Goal: Task Accomplishment & Management: Manage account settings

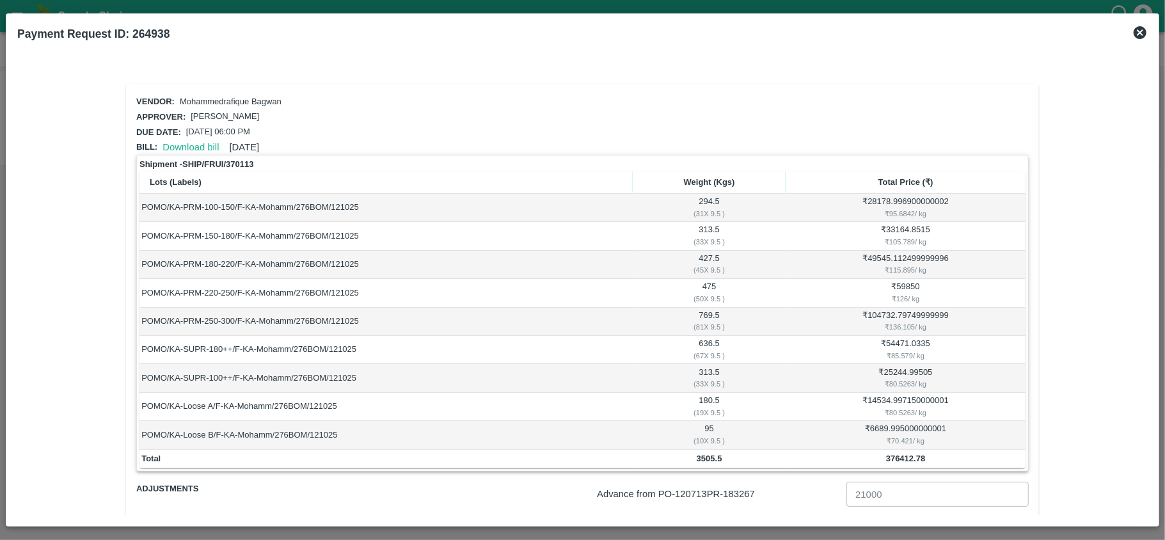
scroll to position [99, 0]
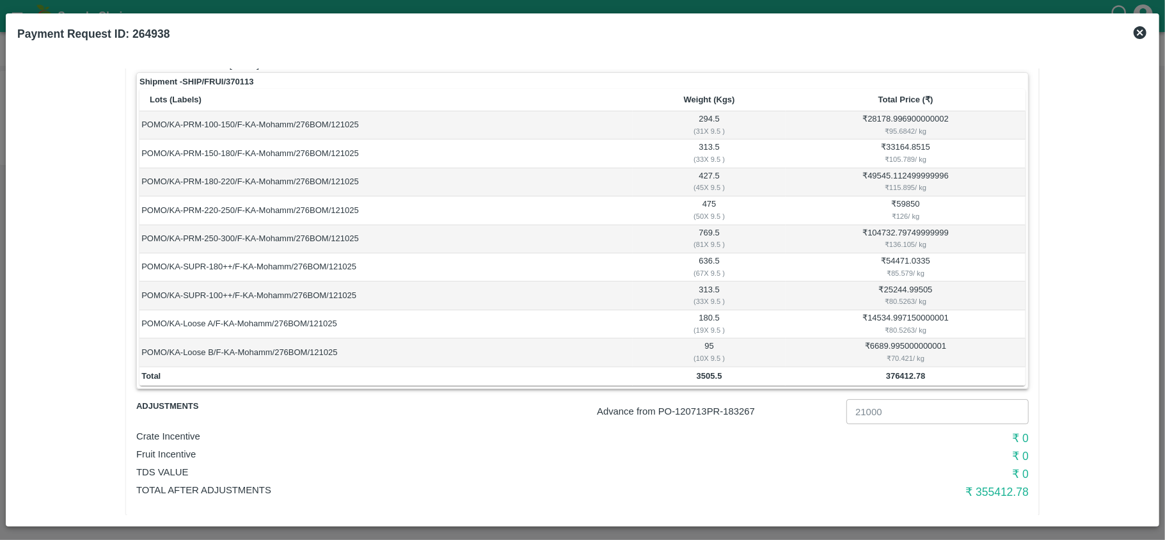
scroll to position [99, 0]
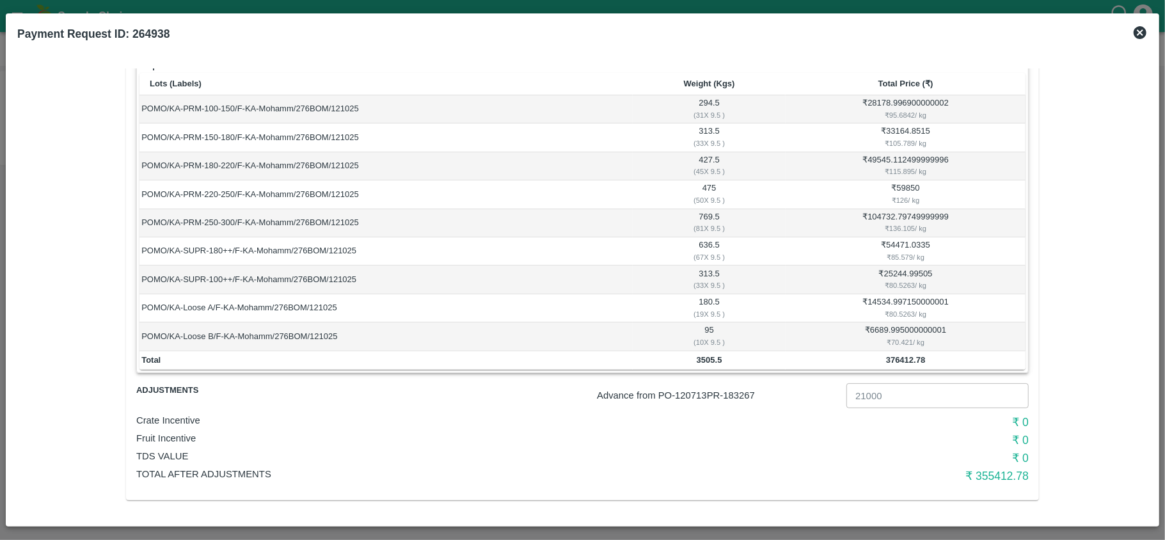
click at [747, 395] on p "Advance from PO- 120713 PR- 183267" at bounding box center [719, 395] width 244 height 14
copy p "183267"
click at [693, 393] on p "Advance from PO- 120713 PR- 183267" at bounding box center [719, 395] width 244 height 14
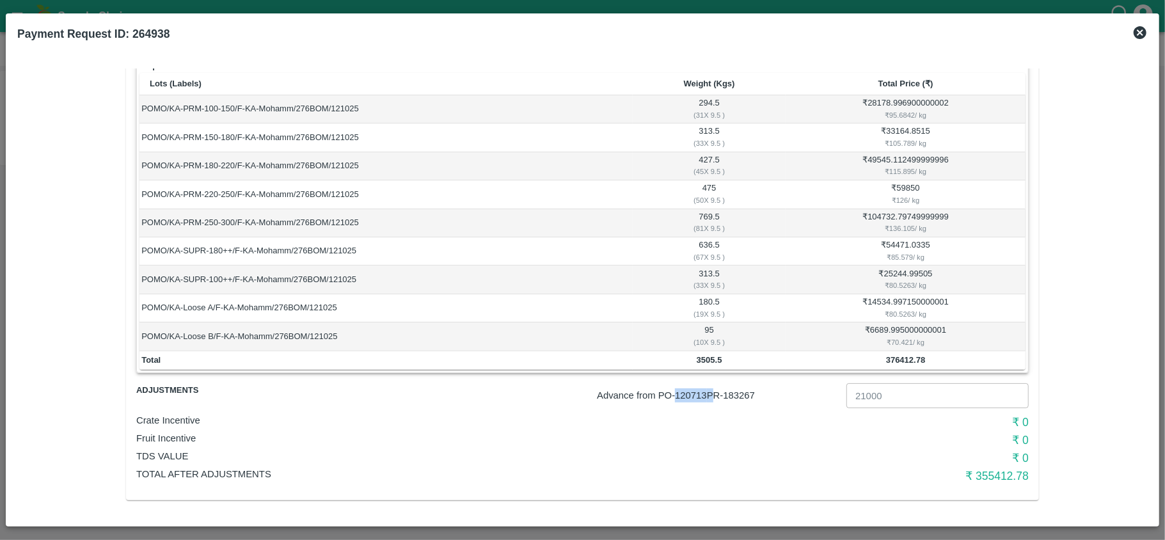
copy p "120713"
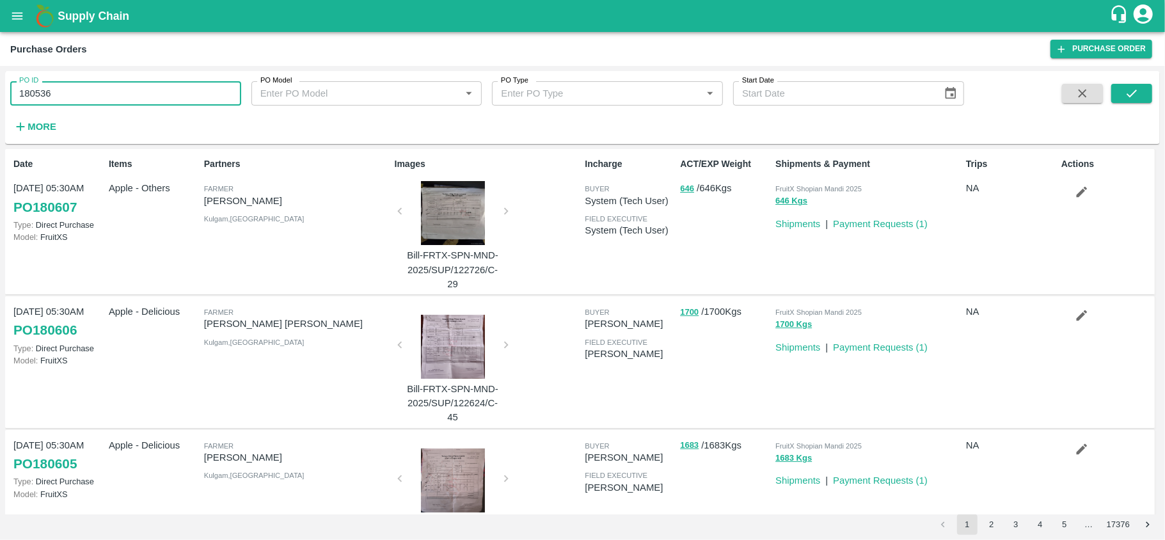
click at [68, 93] on input "180536" at bounding box center [125, 93] width 231 height 24
paste input "text"
type input "172428"
click at [1134, 87] on icon "submit" at bounding box center [1132, 93] width 14 height 14
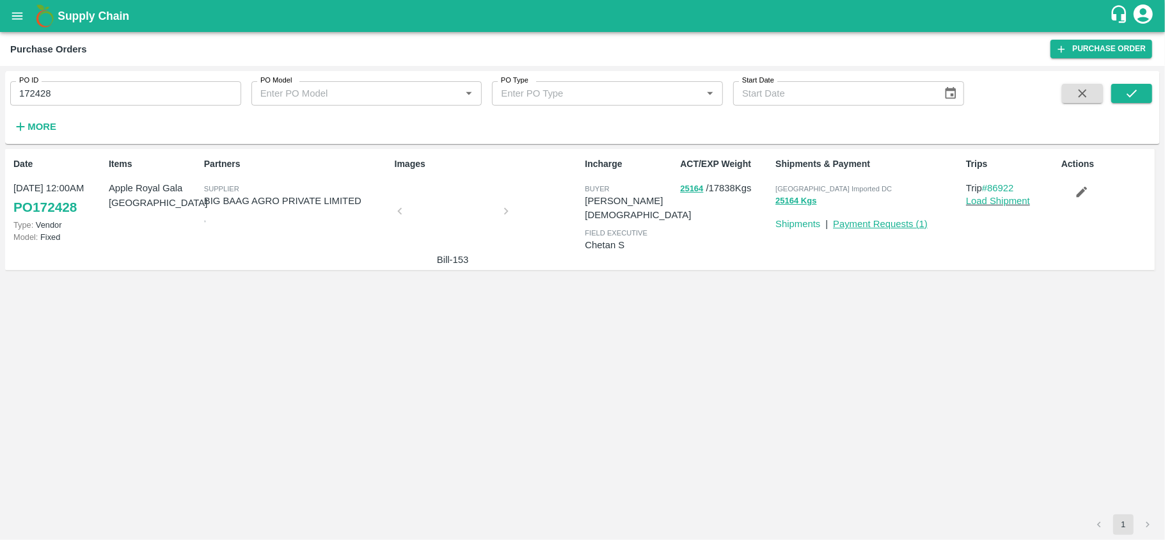
click at [889, 221] on link "Payment Requests ( 1 )" at bounding box center [880, 224] width 95 height 10
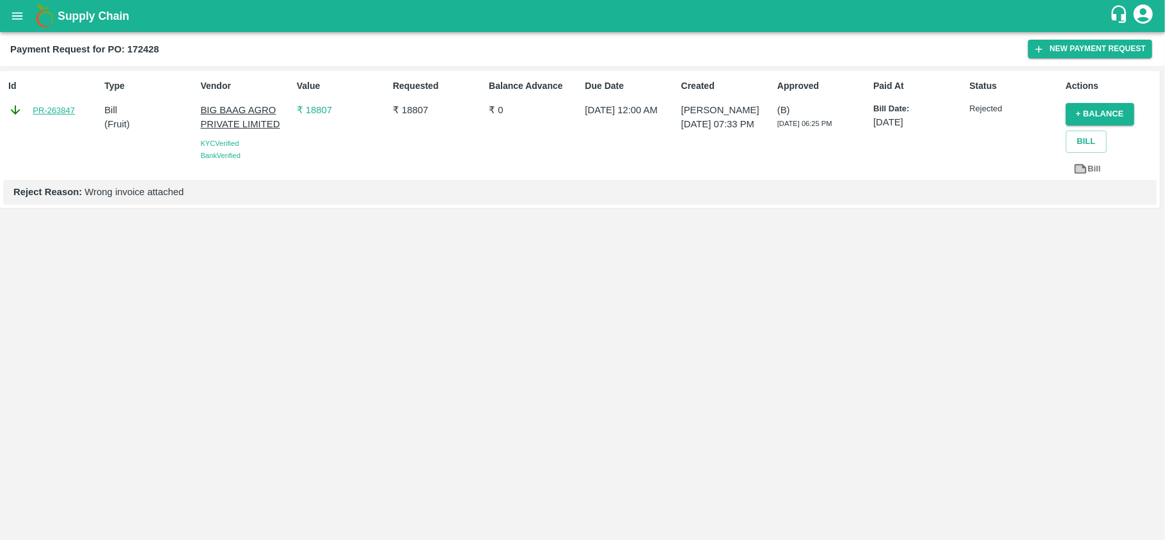
click at [64, 114] on link "PR-263847" at bounding box center [54, 110] width 42 height 13
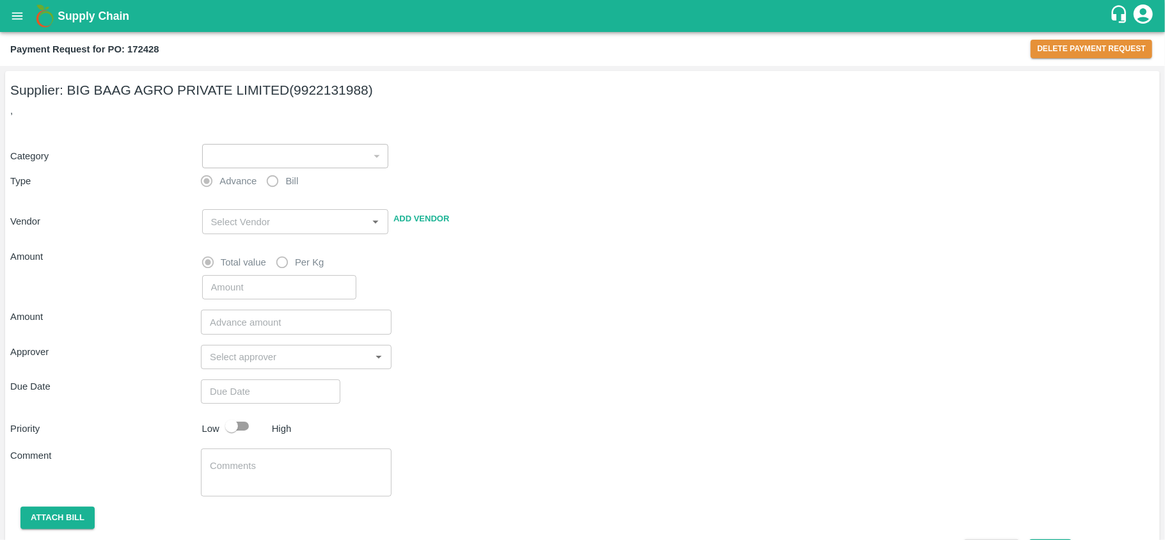
type input "1"
radio input "false"
radio input "true"
type input "BIG BAAG AGRO PRIVATE LIMITED - 9922131988(Supplier)"
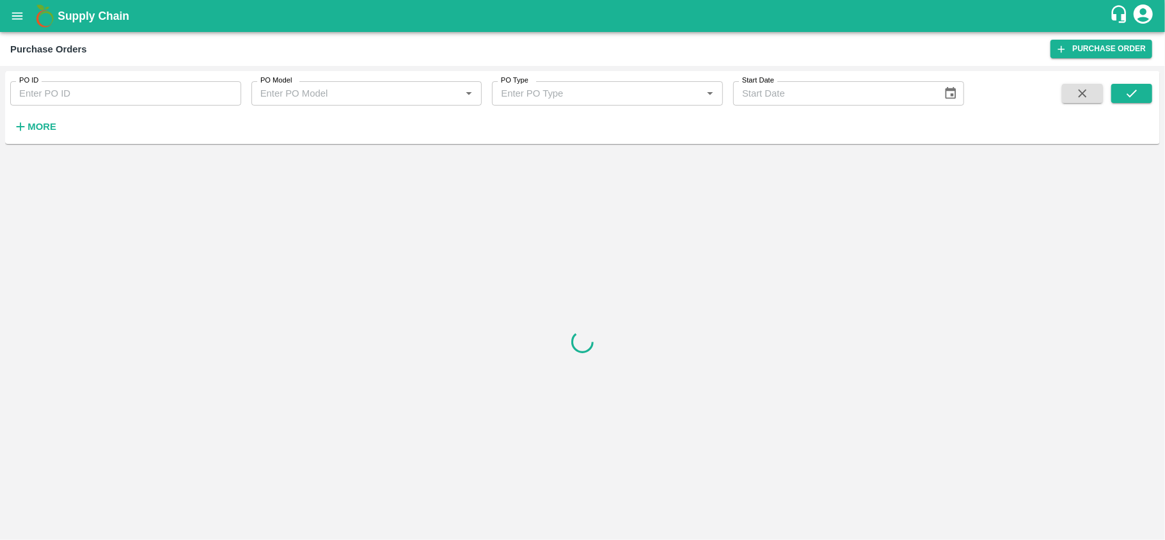
paste input "27914"
click at [106, 93] on input "PO ID" at bounding box center [125, 93] width 231 height 24
click at [1140, 100] on button "submit" at bounding box center [1131, 93] width 41 height 19
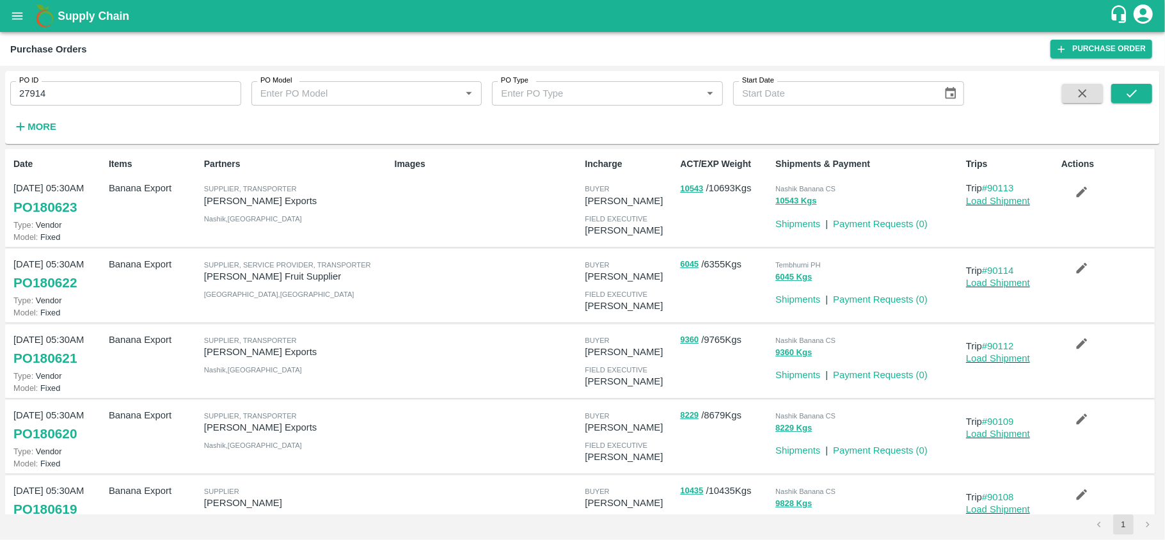
click at [105, 103] on input "27914" at bounding box center [125, 93] width 231 height 24
type input "27914"
click at [1125, 88] on icon "submit" at bounding box center [1132, 93] width 14 height 14
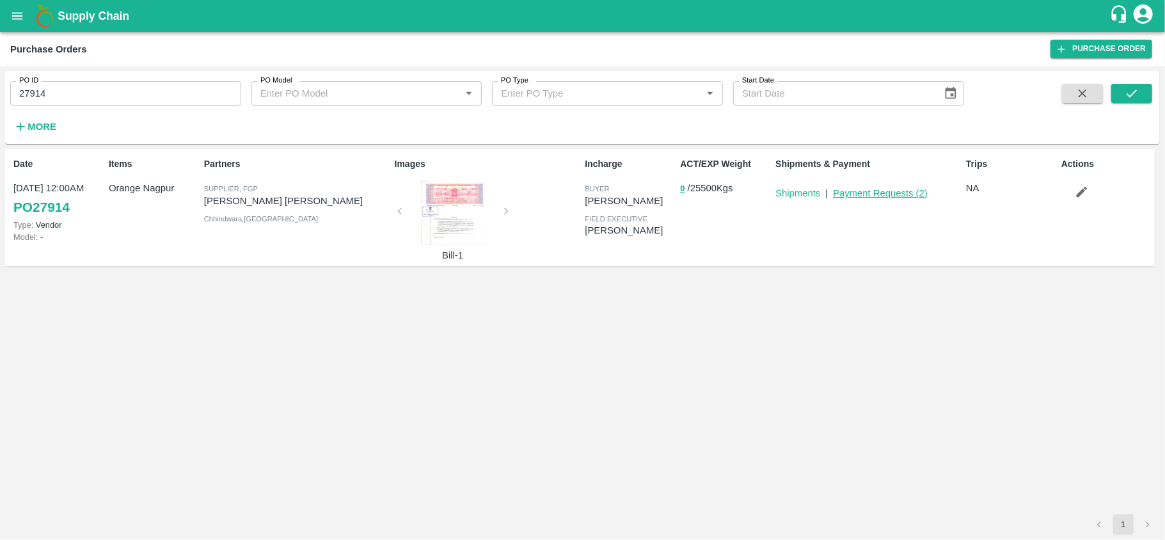
click at [909, 194] on link "Payment Requests ( 2 )" at bounding box center [880, 193] width 95 height 10
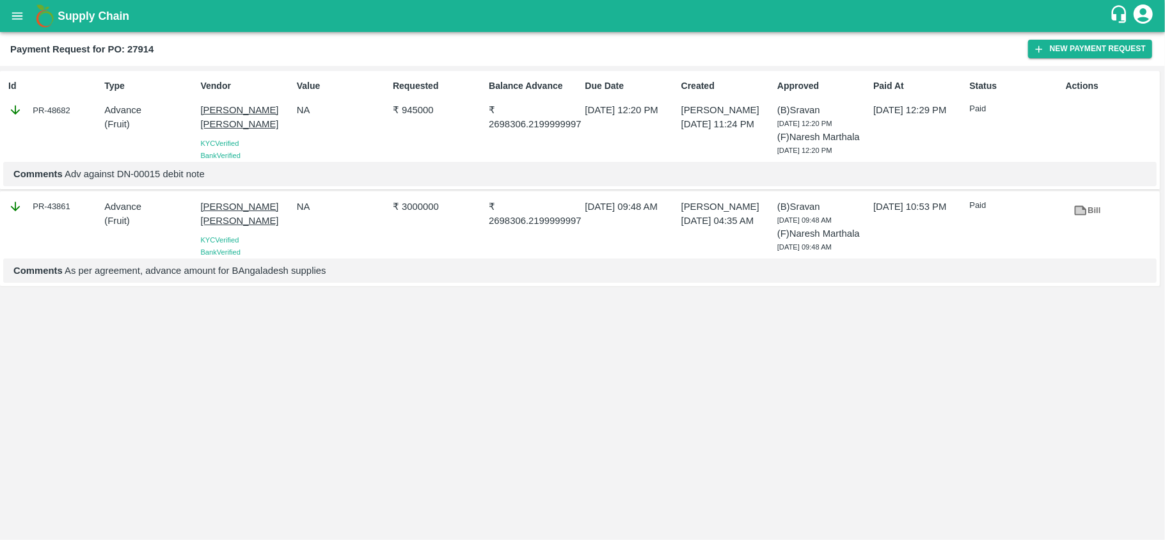
click at [59, 109] on div "PR-48682" at bounding box center [53, 110] width 91 height 14
click at [409, 107] on p "₹ 945000" at bounding box center [438, 110] width 91 height 14
click at [1093, 222] on link "Bill" at bounding box center [1087, 211] width 43 height 22
